Goal: Navigation & Orientation: Find specific page/section

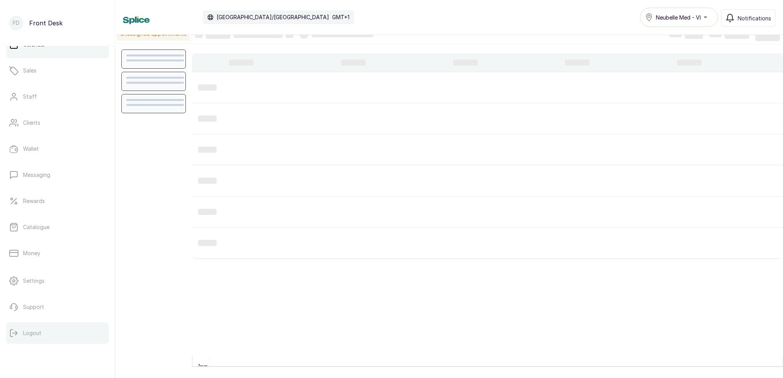
click at [48, 333] on button "Logout" at bounding box center [57, 334] width 103 height 22
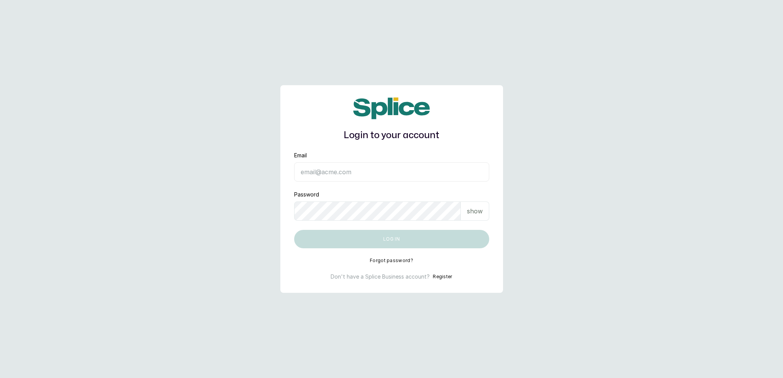
type input "neubellemedspa@gmail.com"
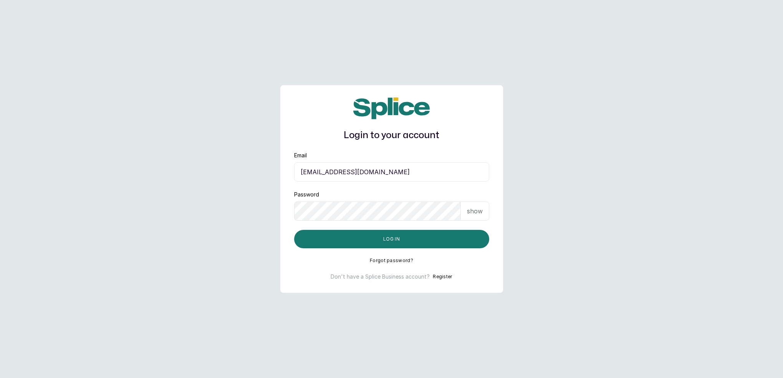
click at [369, 250] on div "Login to your account Email neubellemedspa@gmail.com Password show Log in Forgo…" at bounding box center [391, 189] width 223 height 208
click at [369, 245] on button "Log in" at bounding box center [391, 239] width 195 height 18
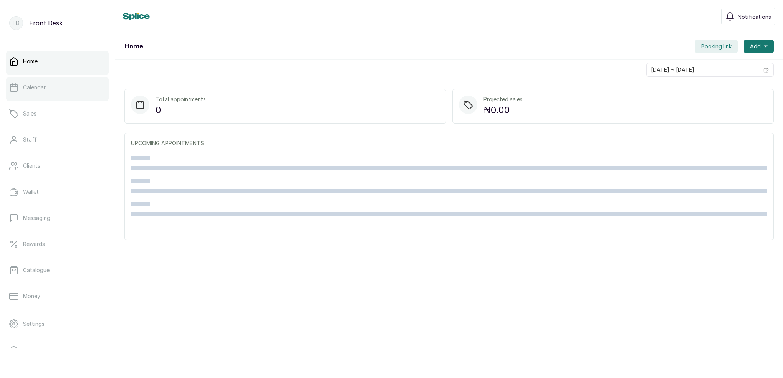
click at [32, 91] on link "Calendar" at bounding box center [57, 88] width 103 height 22
